Goal: Find specific page/section: Find specific page/section

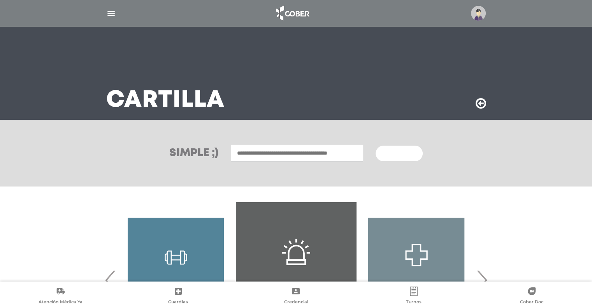
click at [110, 13] on img "button" at bounding box center [111, 14] width 10 height 10
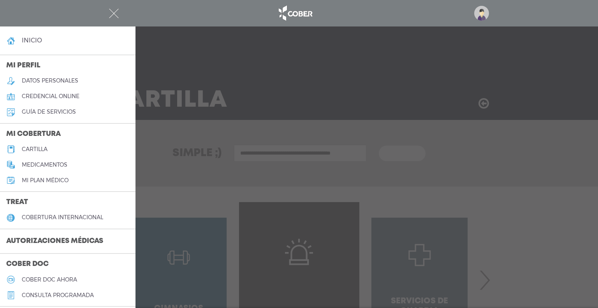
click at [375, 69] on div at bounding box center [299, 154] width 598 height 308
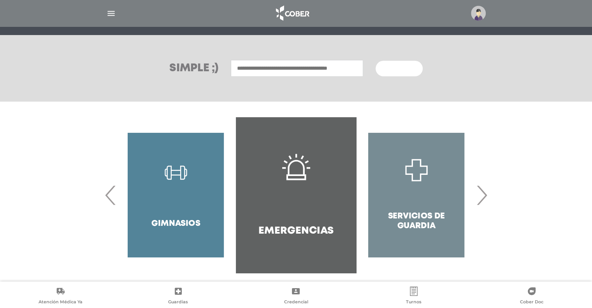
scroll to position [92, 0]
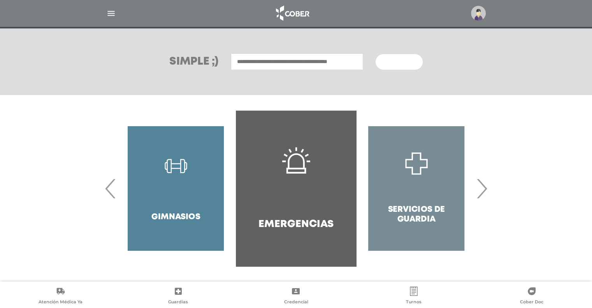
click at [486, 191] on span "›" at bounding box center [481, 188] width 15 height 42
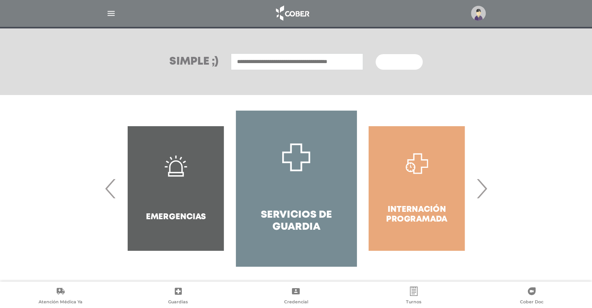
click at [486, 191] on span "›" at bounding box center [481, 188] width 15 height 42
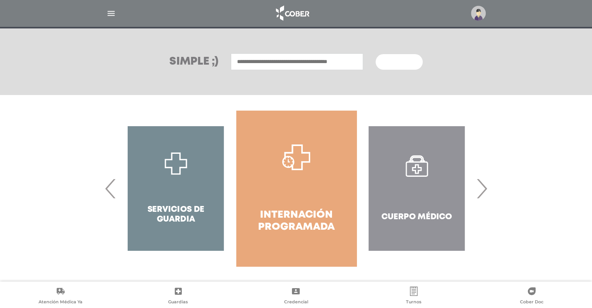
click at [486, 191] on span "›" at bounding box center [481, 188] width 15 height 42
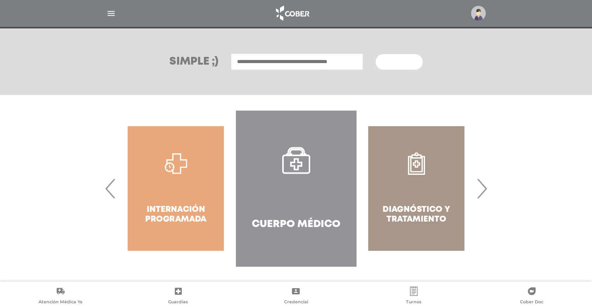
click at [486, 191] on span "›" at bounding box center [481, 188] width 15 height 42
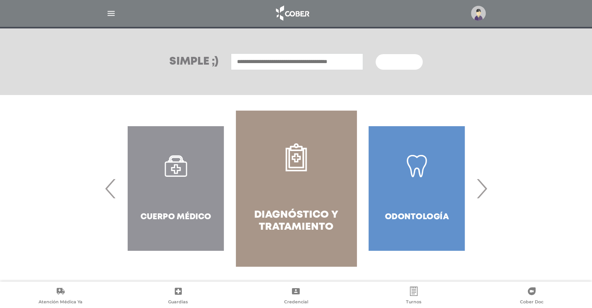
click at [486, 191] on span "›" at bounding box center [481, 188] width 15 height 42
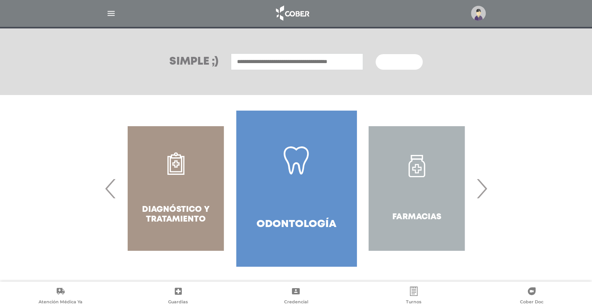
click at [486, 191] on span "›" at bounding box center [481, 188] width 15 height 42
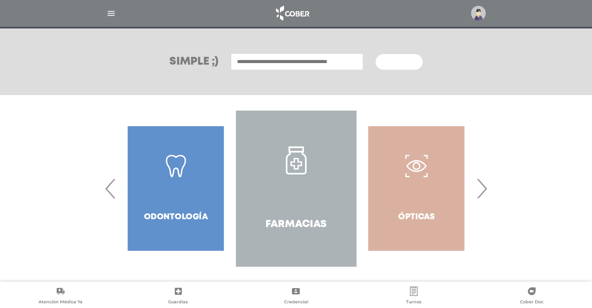
click at [486, 191] on span "›" at bounding box center [481, 188] width 15 height 42
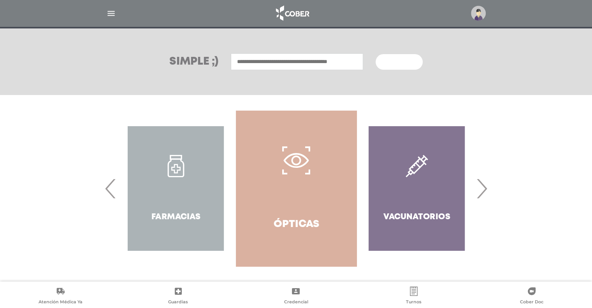
click at [486, 191] on span "›" at bounding box center [481, 188] width 15 height 42
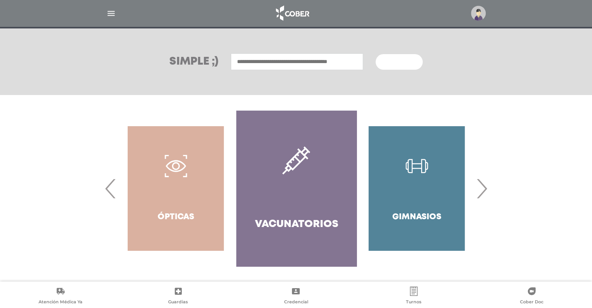
click at [486, 191] on span "›" at bounding box center [481, 188] width 15 height 42
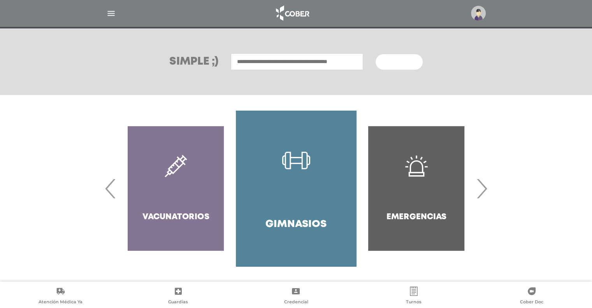
click at [486, 191] on span "›" at bounding box center [481, 188] width 15 height 42
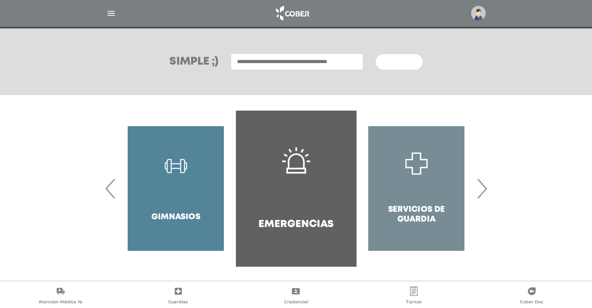
click at [486, 191] on span "›" at bounding box center [481, 188] width 15 height 42
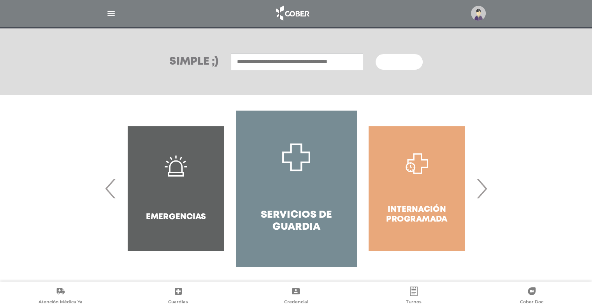
click at [486, 191] on span "›" at bounding box center [481, 188] width 15 height 42
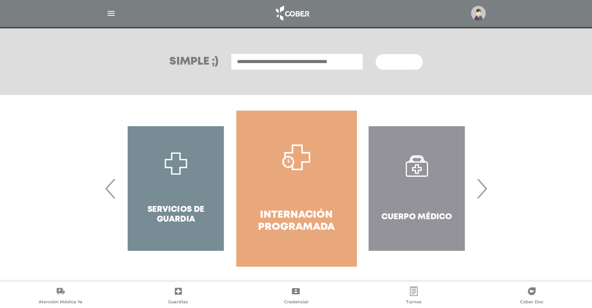
click at [486, 191] on span "›" at bounding box center [481, 188] width 15 height 42
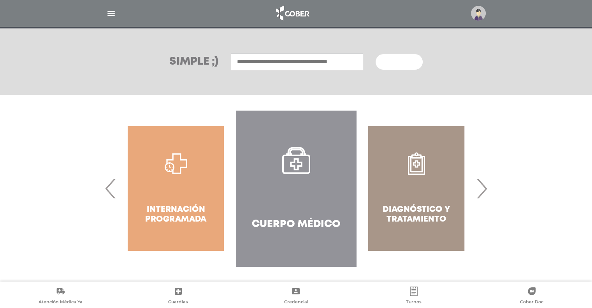
click at [486, 191] on span "›" at bounding box center [481, 188] width 15 height 42
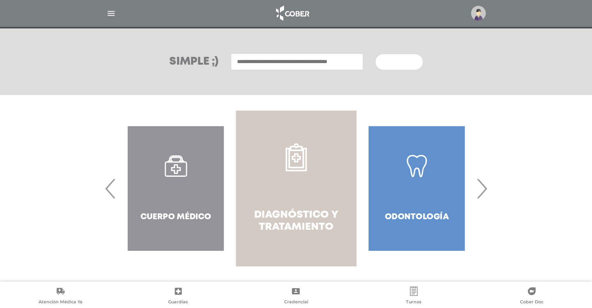
click at [298, 196] on link "Diagnóstico y Tratamiento" at bounding box center [296, 189] width 120 height 156
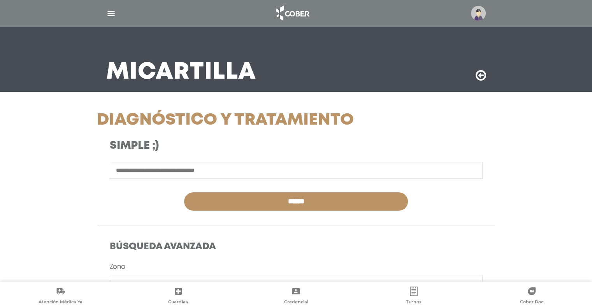
scroll to position [27, 0]
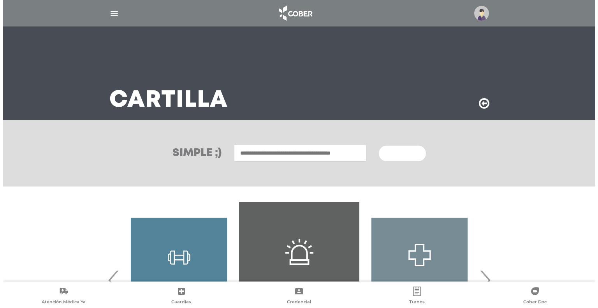
scroll to position [92, 0]
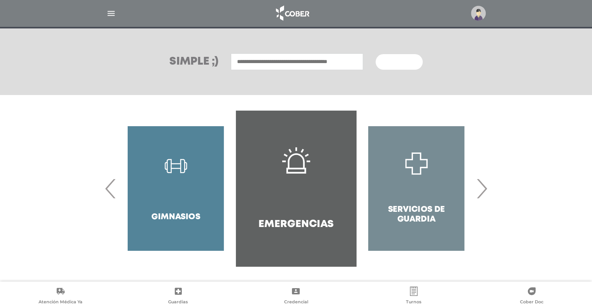
click at [114, 14] on img "button" at bounding box center [111, 14] width 10 height 10
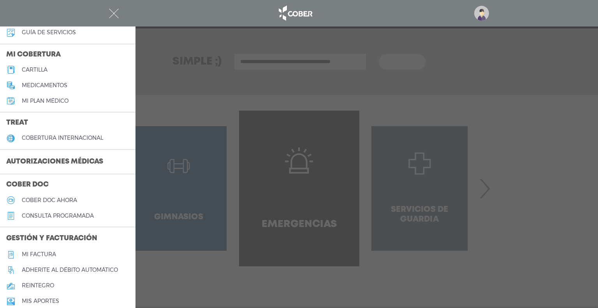
scroll to position [0, 0]
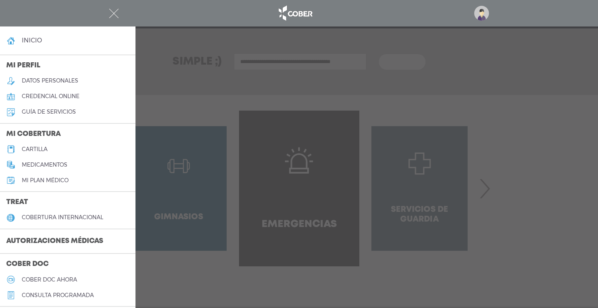
click at [279, 134] on div at bounding box center [299, 154] width 598 height 308
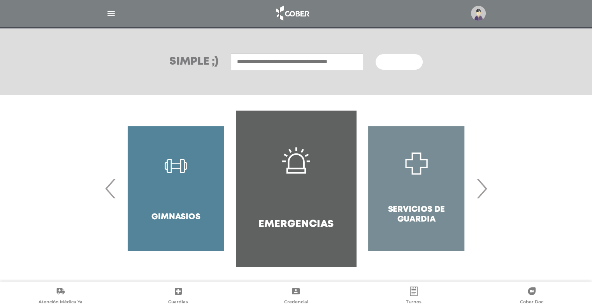
click at [114, 18] on img "button" at bounding box center [111, 14] width 10 height 10
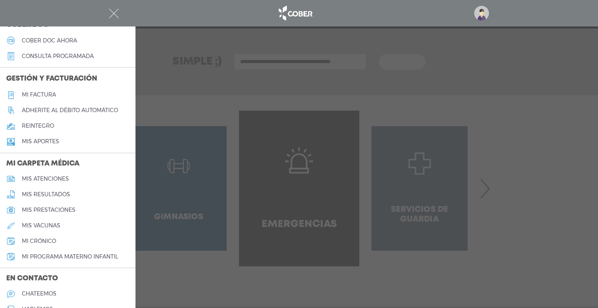
scroll to position [293, 0]
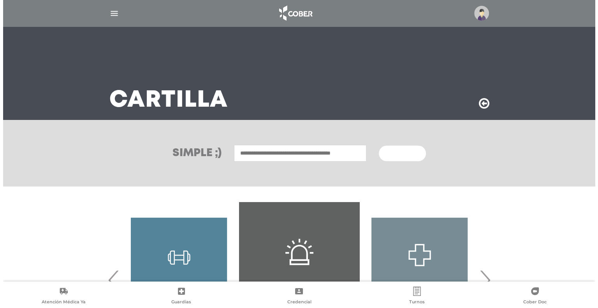
scroll to position [92, 0]
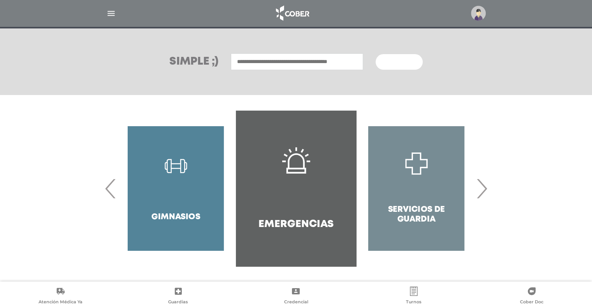
click at [482, 194] on span "›" at bounding box center [481, 188] width 15 height 42
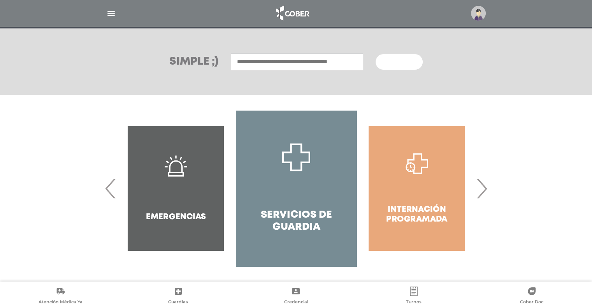
click at [482, 194] on span "›" at bounding box center [481, 188] width 15 height 42
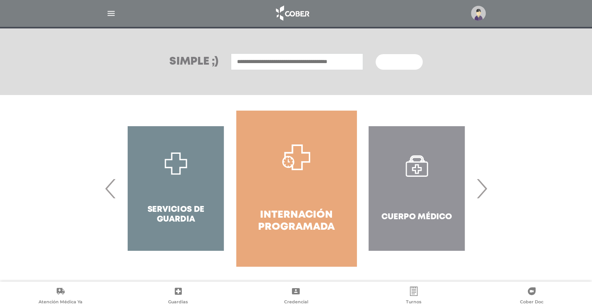
click at [482, 194] on span "›" at bounding box center [481, 188] width 15 height 42
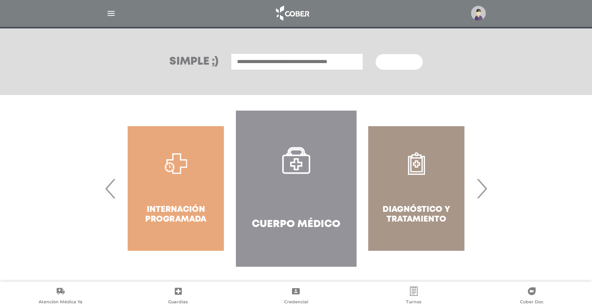
click at [482, 194] on span "›" at bounding box center [481, 188] width 15 height 42
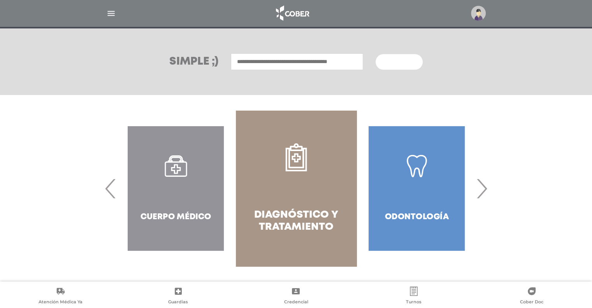
click at [482, 194] on span "›" at bounding box center [481, 188] width 15 height 42
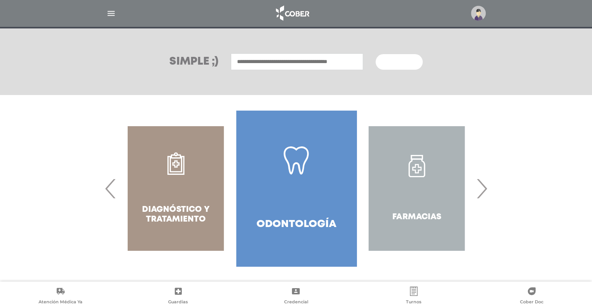
click at [482, 194] on span "›" at bounding box center [481, 188] width 15 height 42
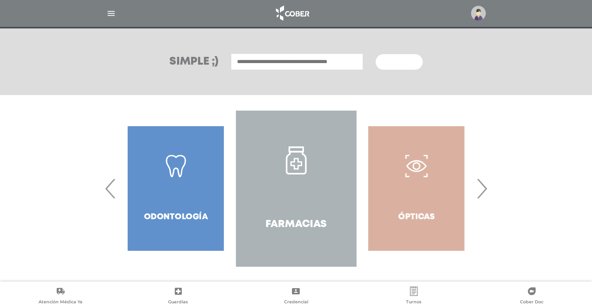
click at [482, 194] on span "›" at bounding box center [481, 188] width 15 height 42
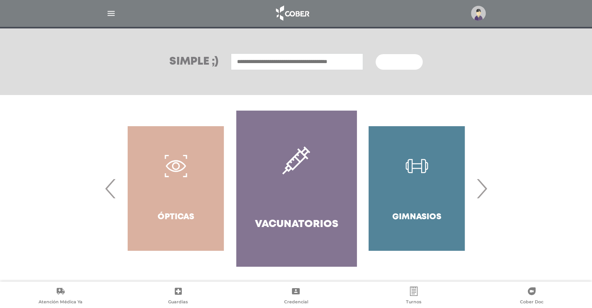
click at [482, 194] on span "›" at bounding box center [481, 188] width 15 height 42
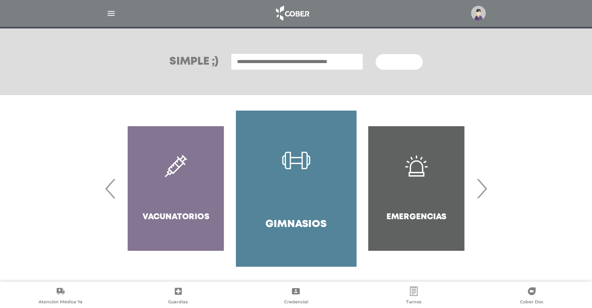
click at [482, 194] on span "›" at bounding box center [481, 188] width 15 height 42
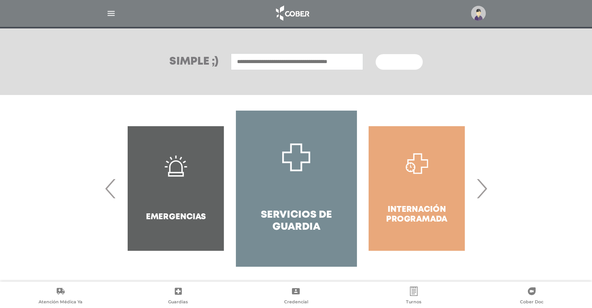
click at [482, 194] on span "›" at bounding box center [481, 188] width 15 height 42
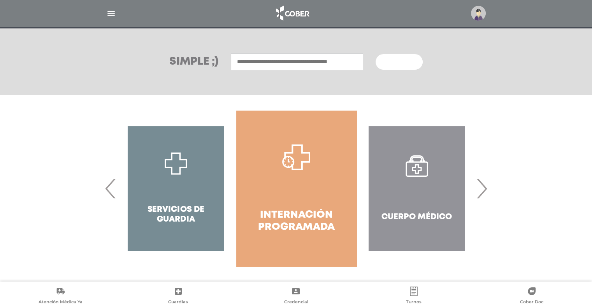
click at [482, 194] on span "›" at bounding box center [481, 188] width 15 height 42
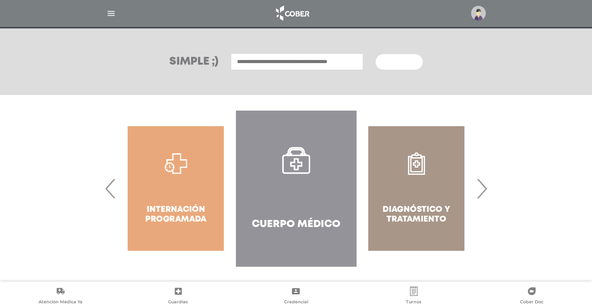
click at [117, 13] on div at bounding box center [296, 13] width 399 height 19
click at [109, 14] on img "button" at bounding box center [111, 14] width 10 height 10
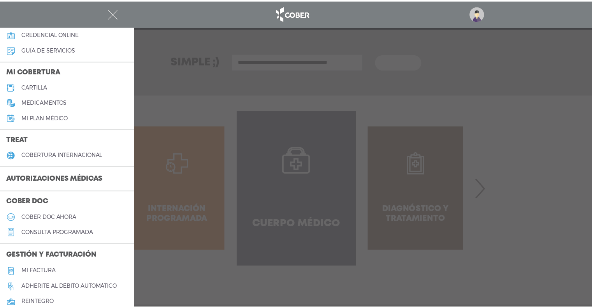
scroll to position [0, 0]
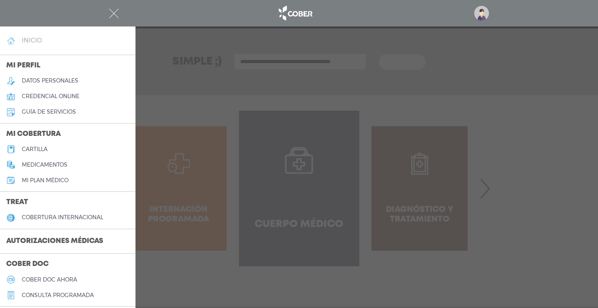
click at [28, 42] on h4 "inicio" at bounding box center [32, 40] width 20 height 7
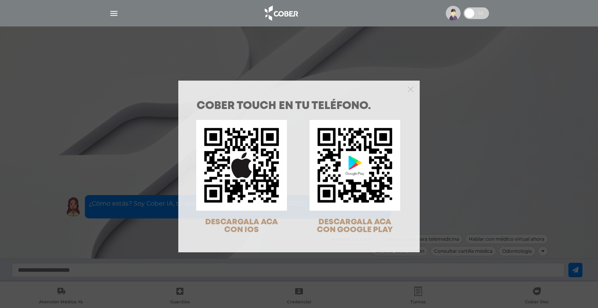
click at [53, 59] on div "COBER TOUCH en tu teléfono. DESCARGALA ACA CON IOS DESCARGALA ACA CON GOOGLE PL…" at bounding box center [299, 154] width 598 height 308
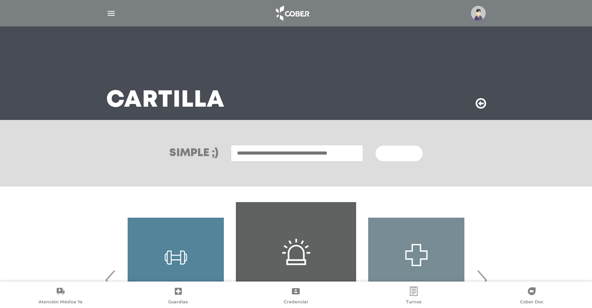
scroll to position [92, 0]
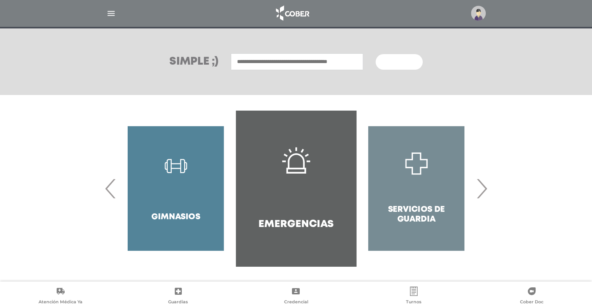
click at [104, 15] on div at bounding box center [296, 13] width 399 height 19
click at [111, 15] on img "button" at bounding box center [111, 14] width 10 height 10
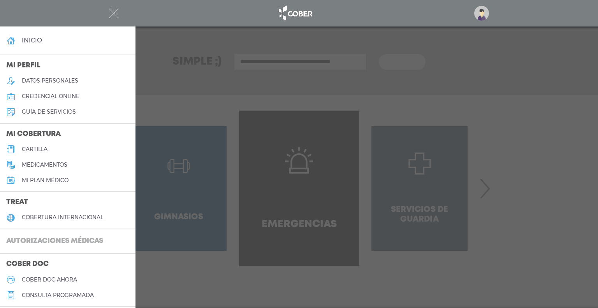
click at [24, 243] on h3 "Autorizaciones médicas" at bounding box center [54, 241] width 109 height 15
